Goal: Find specific page/section: Find specific page/section

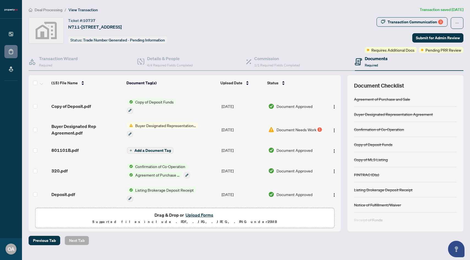
scroll to position [3, 0]
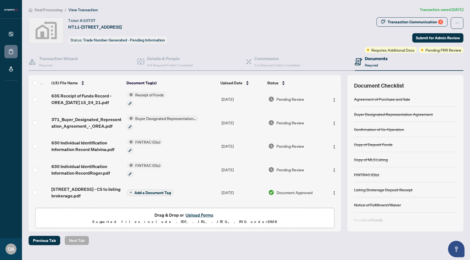
drag, startPoint x: 341, startPoint y: 94, endPoint x: 340, endPoint y: 88, distance: 6.1
click at [341, 88] on div "(15) File Name Document Tag(s) Upload Date Status 635 Receipt of Funds Record -…" at bounding box center [246, 153] width 435 height 156
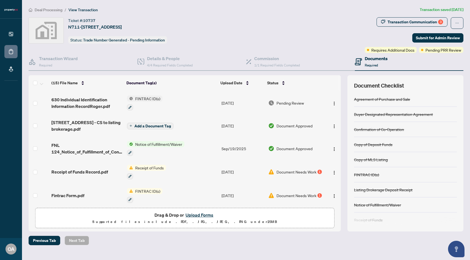
scroll to position [184, 0]
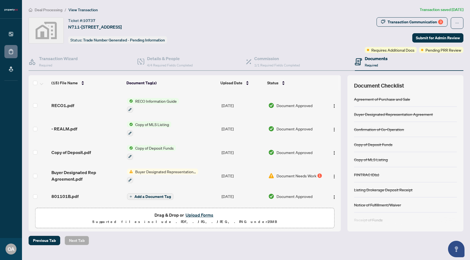
click at [341, 163] on div "(15) File Name Document Tag(s) Upload Date Status 635 Receipt of Funds Record -…" at bounding box center [246, 153] width 435 height 156
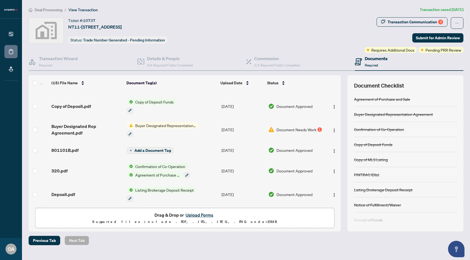
drag, startPoint x: 339, startPoint y: 190, endPoint x: 341, endPoint y: 147, distance: 43.2
click at [342, 147] on div "(15) File Name Document Tag(s) Upload Date Status 635 Receipt of Funds Record -…" at bounding box center [246, 153] width 435 height 156
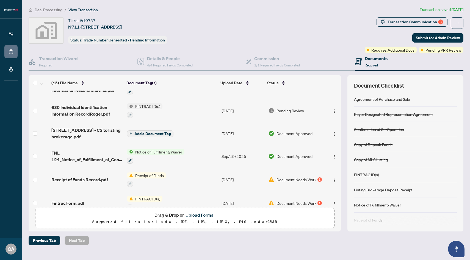
scroll to position [49, 0]
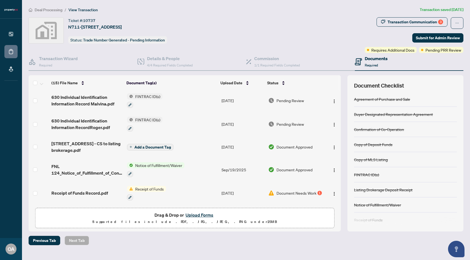
click at [341, 103] on div "635 Receipt of Funds Record - OREA_2025-09-23 15_24_21.pdf Receipt of Funds Sep…" at bounding box center [185, 148] width 312 height 114
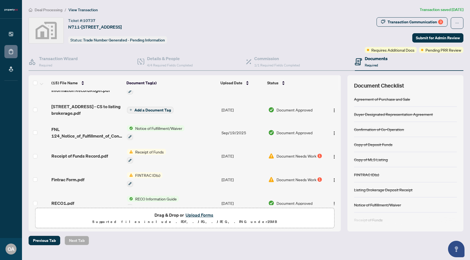
scroll to position [46, 0]
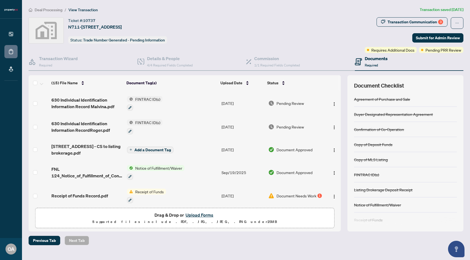
drag, startPoint x: 341, startPoint y: 106, endPoint x: 342, endPoint y: 79, distance: 26.9
click at [342, 81] on div "(15) File Name Document Tag(s) Upload Date Status 635 Receipt of Funds Record -…" at bounding box center [246, 153] width 435 height 156
click at [341, 92] on div "(15) File Name Document Tag(s) Upload Date Status 635 Receipt of Funds Record -…" at bounding box center [246, 153] width 435 height 156
click at [341, 93] on div "(15) File Name Document Tag(s) Upload Date Status 635 Receipt of Funds Record -…" at bounding box center [246, 153] width 435 height 156
click at [338, 94] on td at bounding box center [332, 104] width 16 height 24
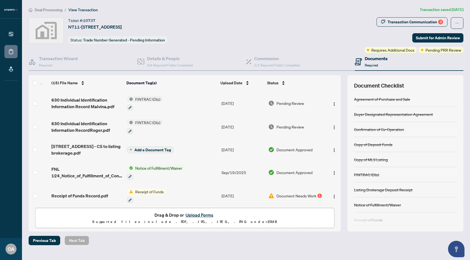
click at [341, 95] on div "(15) File Name Document Tag(s) Upload Date Status 635 Receipt of Funds Record -…" at bounding box center [246, 153] width 435 height 156
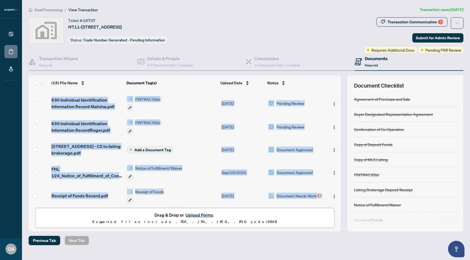
click at [341, 95] on div "(15) File Name Document Tag(s) Upload Date Status 635 Receipt of Funds Record -…" at bounding box center [246, 153] width 435 height 156
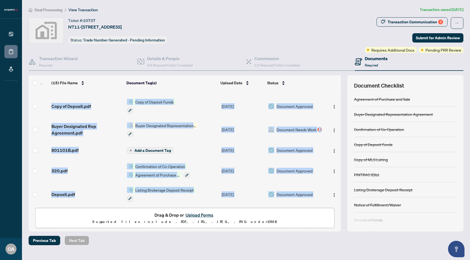
scroll to position [174, 0]
